Goal: Information Seeking & Learning: Learn about a topic

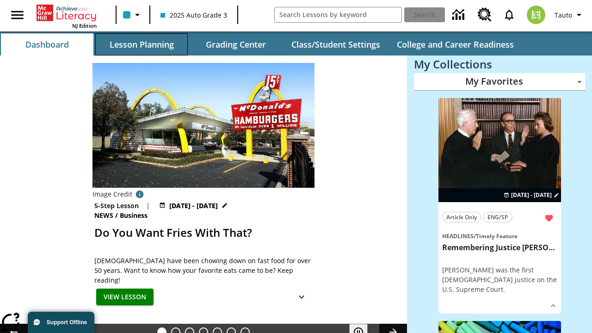
click at [142, 44] on button "Lesson Planning" at bounding box center [141, 44] width 93 height 22
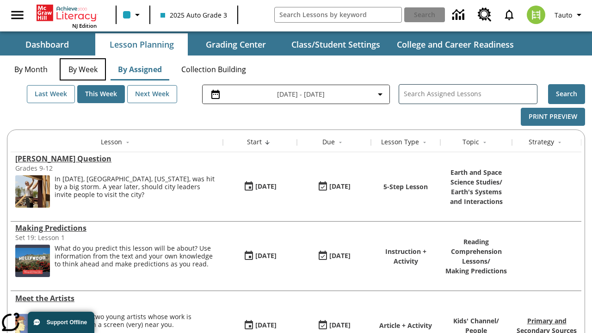
click at [83, 69] on button "By Week" at bounding box center [83, 69] width 46 height 22
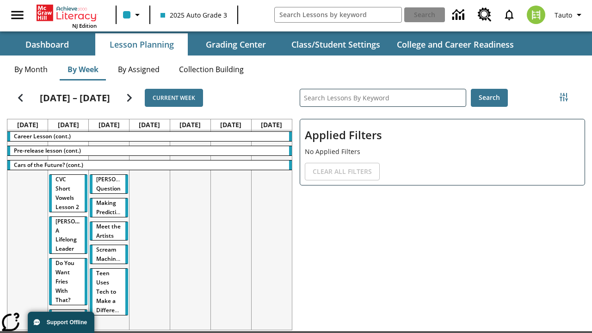
click at [272, 232] on tr "Career Lesson (cont.) Pre-release lesson (cont.) Cars of the Future? (cont.) CV…" at bounding box center [149, 235] width 284 height 211
